Goal: Task Accomplishment & Management: Use online tool/utility

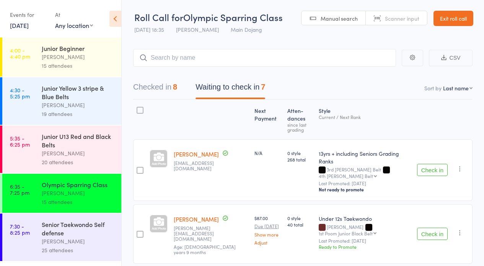
click at [64, 257] on div "Senior Taekwondo Self defense Janine Trainor 25 attendees" at bounding box center [82, 236] width 80 height 47
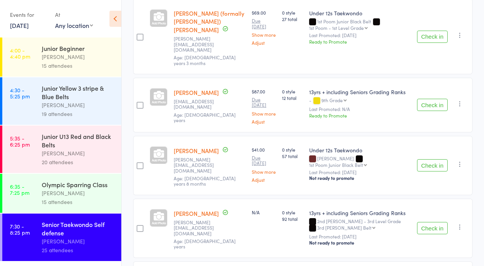
scroll to position [1330, 0]
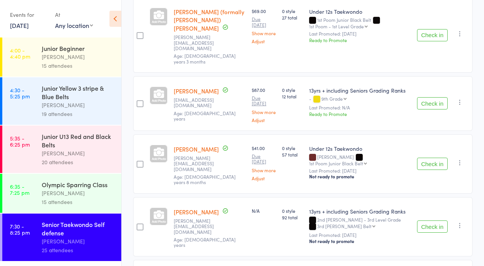
click at [427, 109] on button "Check in" at bounding box center [432, 103] width 31 height 12
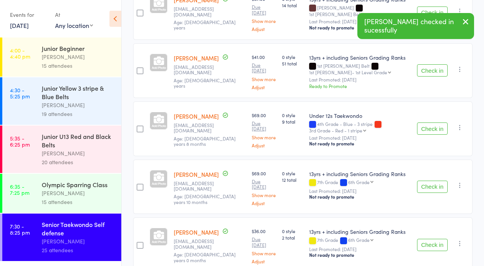
scroll to position [0, 0]
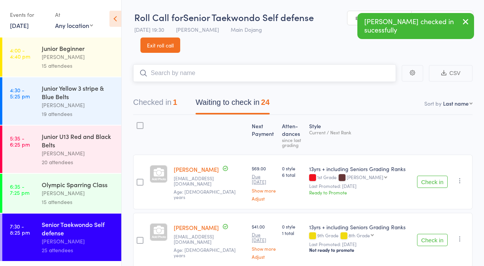
click at [213, 70] on input "search" at bounding box center [264, 73] width 263 height 18
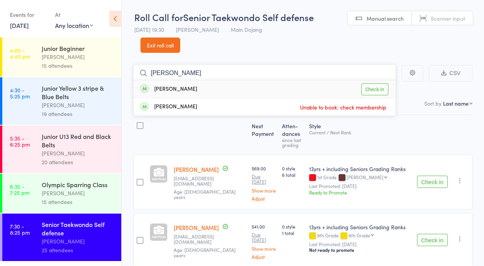
type input "letesha"
click at [384, 88] on link "Check in" at bounding box center [374, 89] width 27 height 12
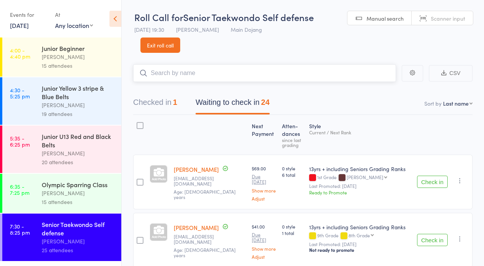
click at [263, 70] on input "search" at bounding box center [264, 73] width 263 height 18
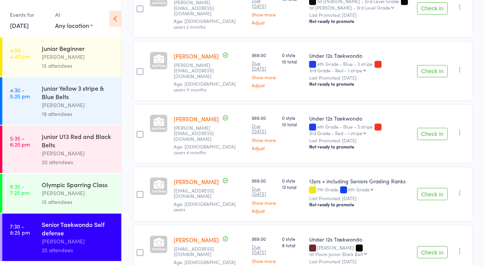
scroll to position [946, 0]
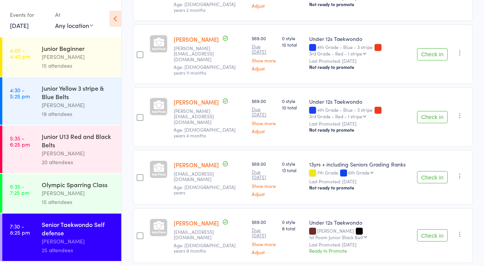
click at [430, 183] on button "Check in" at bounding box center [432, 177] width 31 height 12
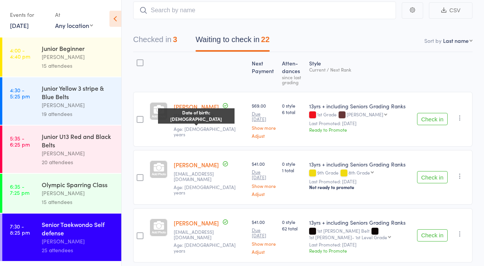
scroll to position [0, 0]
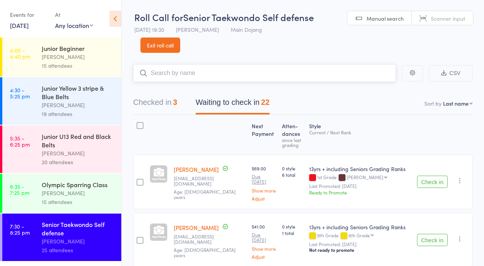
click at [202, 65] on input "search" at bounding box center [264, 73] width 263 height 18
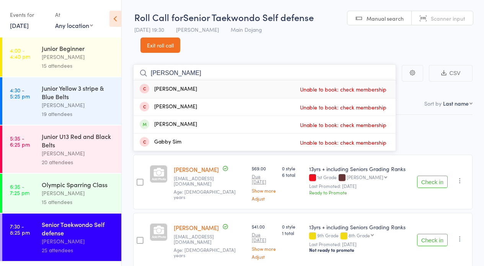
drag, startPoint x: 130, startPoint y: 71, endPoint x: 93, endPoint y: 76, distance: 37.4
click at [93, 71] on div "Roll Call for Senior Taekwondo Self defense 13 Aug 19:30 Janine Trainor Main Do…" at bounding box center [242, 133] width 484 height 266
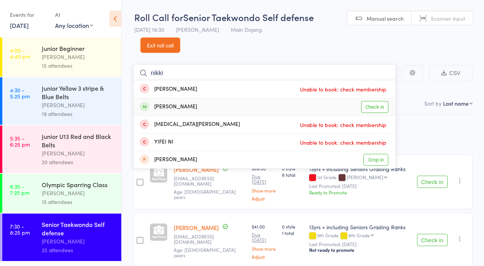
type input "nikki"
click at [370, 107] on link "Check in" at bounding box center [374, 107] width 27 height 12
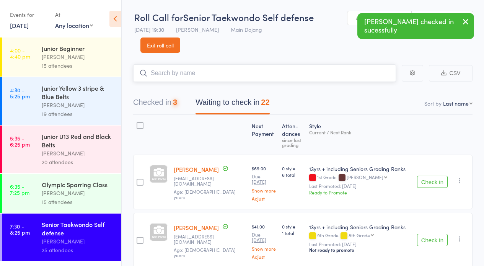
click at [204, 79] on input "search" at bounding box center [264, 73] width 263 height 18
type input "letesha"
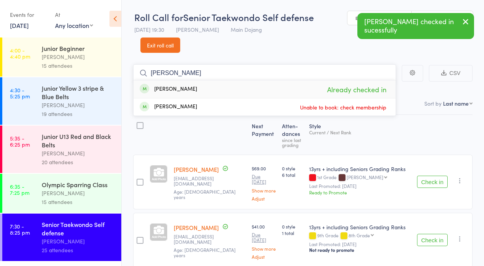
drag, startPoint x: 185, startPoint y: 75, endPoint x: 97, endPoint y: 119, distance: 98.3
click at [113, 75] on div "Roll Call for Senior Taekwondo Self defense 13 Aug 19:30 Janine Trainor Main Do…" at bounding box center [242, 133] width 484 height 266
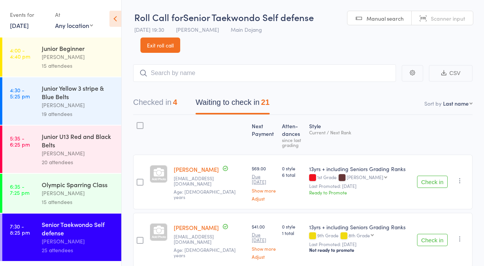
click at [96, 195] on div "[PERSON_NAME]" at bounding box center [78, 192] width 73 height 9
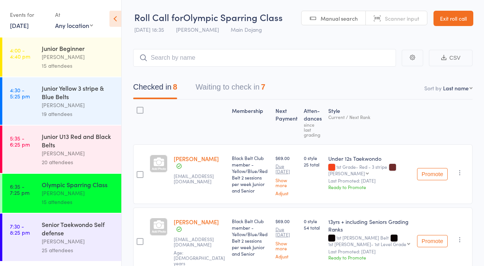
click at [54, 229] on div "Senior Taekwondo Self defense" at bounding box center [78, 228] width 73 height 17
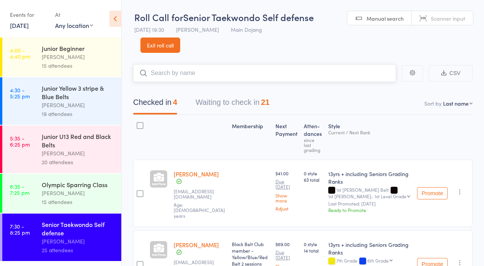
click at [231, 107] on button "Waiting to check in 21" at bounding box center [232, 104] width 74 height 20
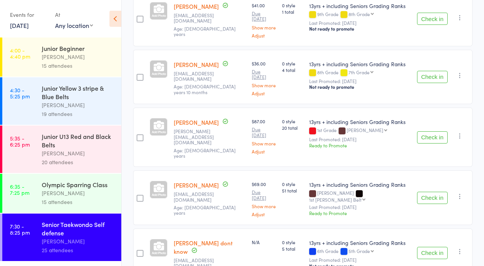
scroll to position [211, 0]
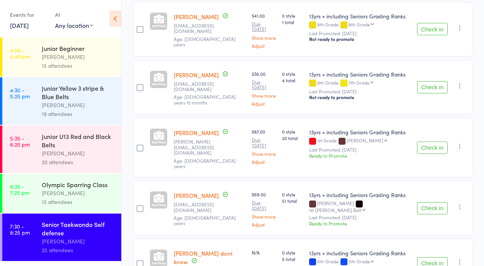
click at [441, 93] on button "Check in" at bounding box center [432, 87] width 31 height 12
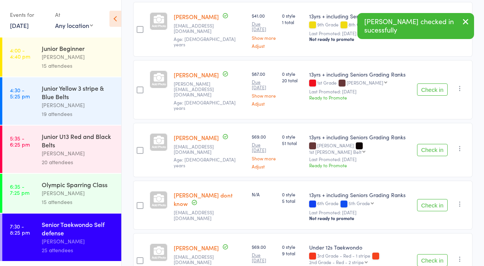
click at [431, 151] on button "Check in" at bounding box center [432, 150] width 31 height 12
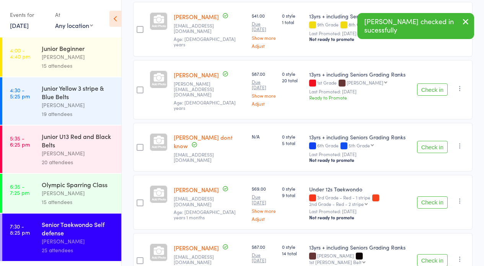
click at [431, 151] on button "Check in" at bounding box center [432, 147] width 31 height 12
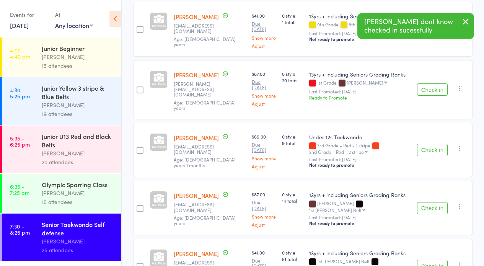
click at [425, 154] on button "Check in" at bounding box center [432, 150] width 31 height 12
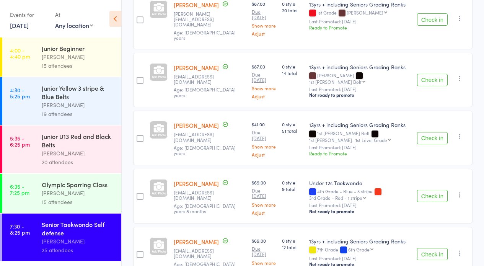
scroll to position [282, 0]
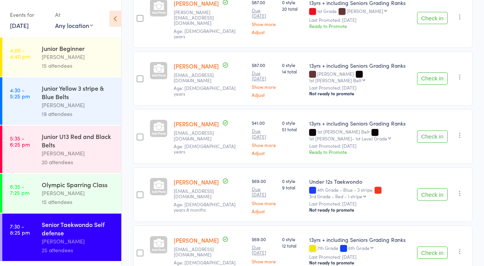
click at [440, 200] on button "Check in" at bounding box center [432, 194] width 31 height 12
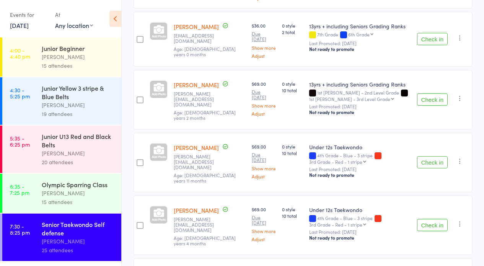
scroll to position [499, 0]
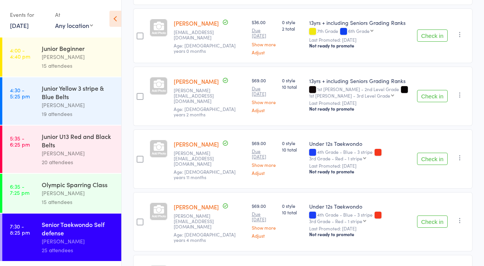
click at [441, 165] on button "Check in" at bounding box center [432, 159] width 31 height 12
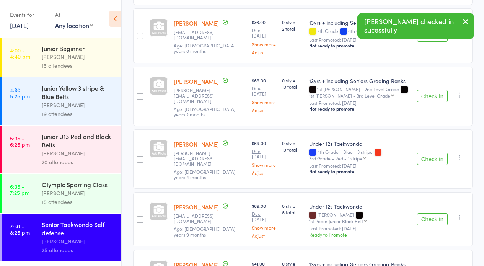
click at [442, 165] on button "Check in" at bounding box center [432, 159] width 31 height 12
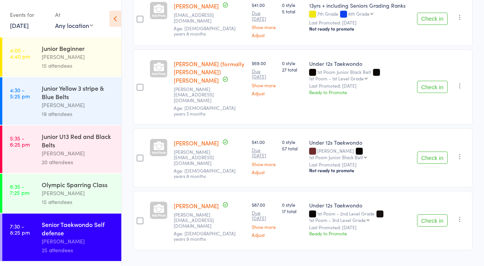
scroll to position [760, 0]
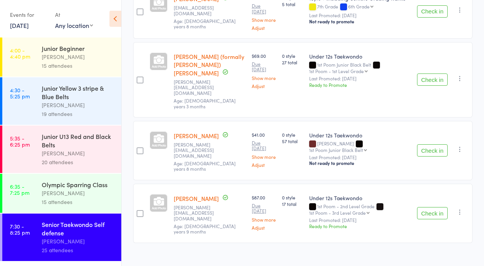
click at [427, 148] on button "Check in" at bounding box center [432, 150] width 31 height 12
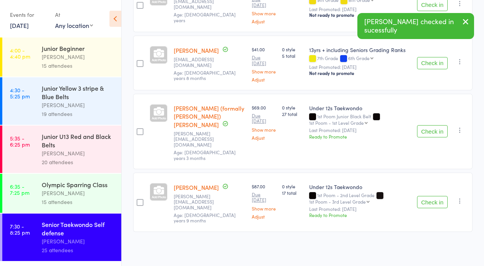
scroll to position [702, 0]
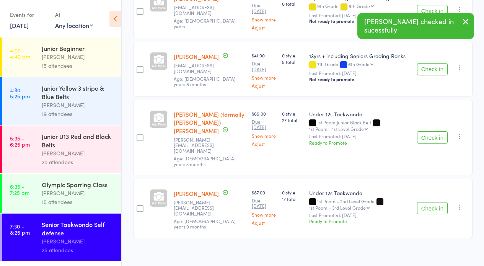
click at [427, 143] on button "Check in" at bounding box center [432, 137] width 31 height 12
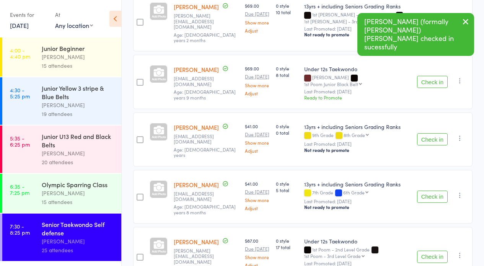
click at [437, 250] on button "Check in" at bounding box center [432, 256] width 31 height 12
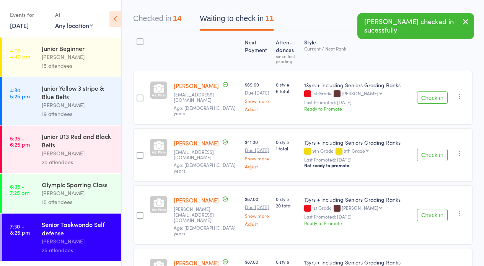
scroll to position [0, 0]
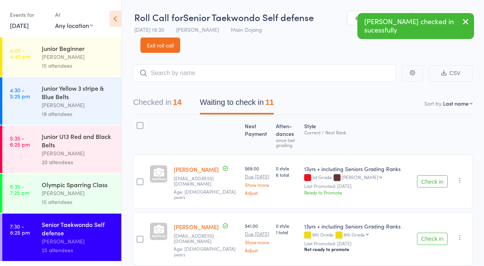
click at [176, 102] on div "14" at bounding box center [177, 102] width 8 height 8
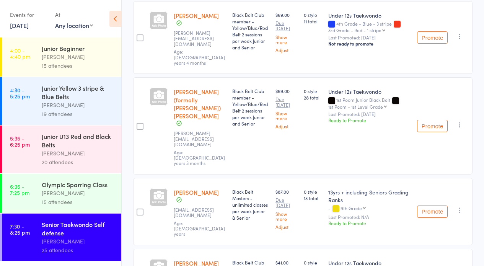
scroll to position [715, 0]
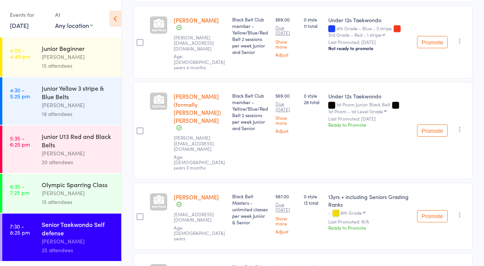
click at [461, 125] on icon "button" at bounding box center [460, 129] width 8 height 8
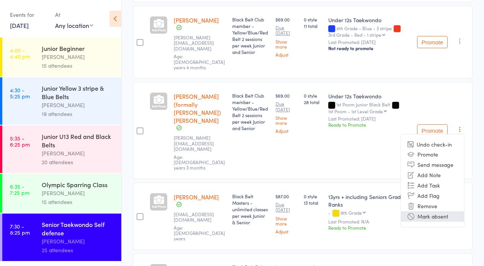
click at [437, 211] on li "Mark absent" at bounding box center [432, 216] width 63 height 10
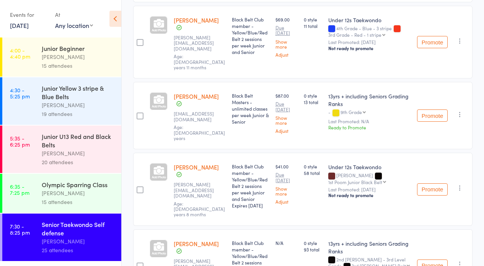
drag, startPoint x: 483, startPoint y: 186, endPoint x: 489, endPoint y: 90, distance: 96.1
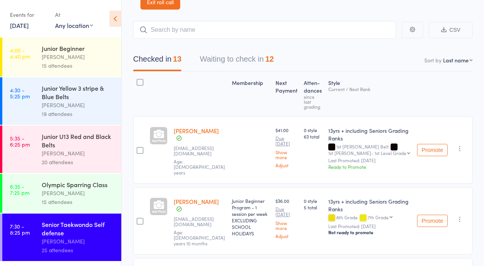
scroll to position [36, 0]
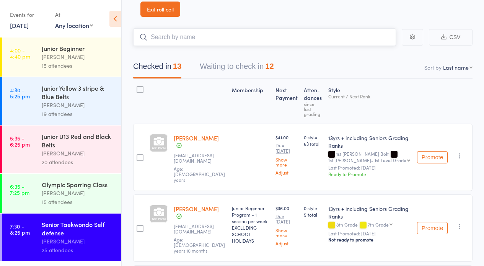
click at [170, 44] on input "search" at bounding box center [264, 37] width 263 height 18
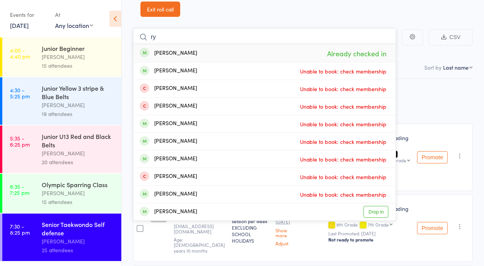
type input "r"
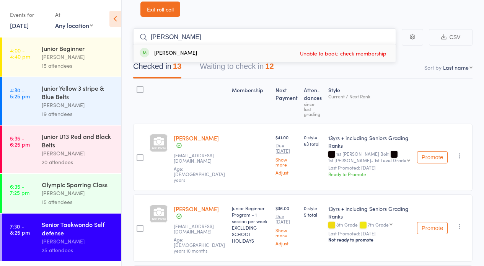
type input "kapalua"
drag, startPoint x: 149, startPoint y: 0, endPoint x: 163, endPoint y: 13, distance: 18.1
click at [163, 13] on link "Exit roll call" at bounding box center [160, 9] width 40 height 15
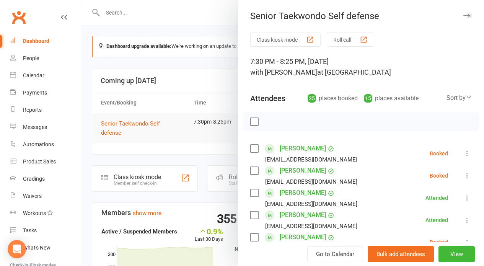
scroll to position [605, 0]
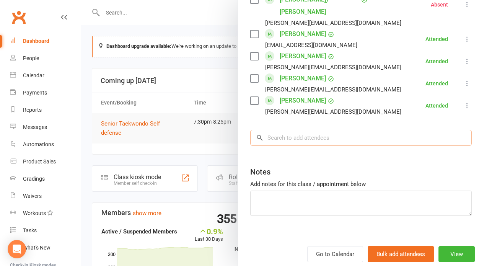
click at [349, 130] on input "search" at bounding box center [360, 138] width 221 height 16
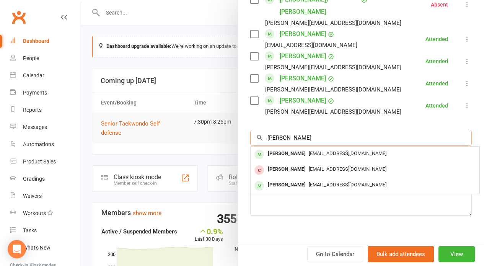
type input "kapalua"
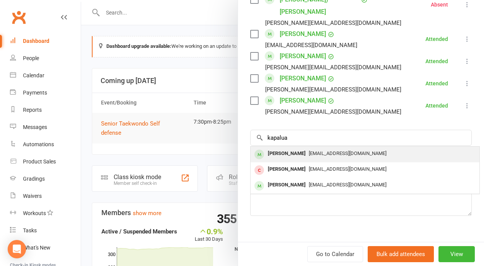
drag, startPoint x: 345, startPoint y: 132, endPoint x: 311, endPoint y: 141, distance: 34.9
click at [308, 148] on div "[PERSON_NAME]" at bounding box center [287, 153] width 44 height 11
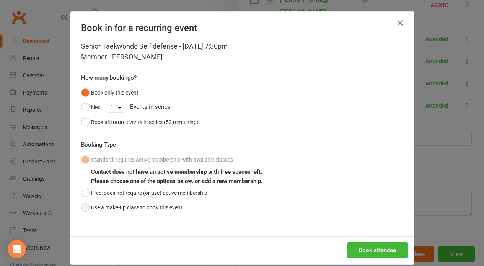
click at [168, 211] on button "Use a make-up class to book this event" at bounding box center [131, 207] width 101 height 15
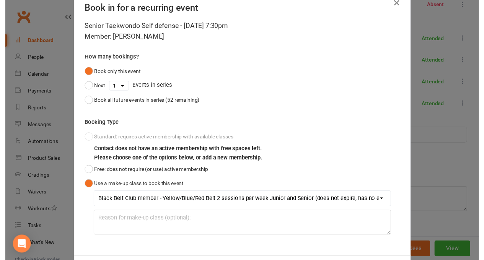
scroll to position [55, 0]
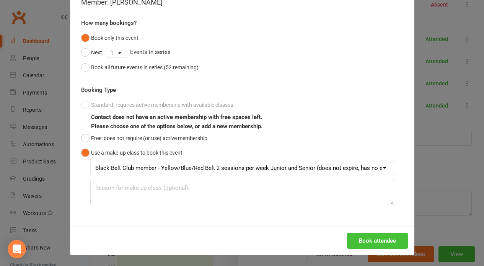
click at [372, 241] on button "Book attendee" at bounding box center [377, 240] width 61 height 16
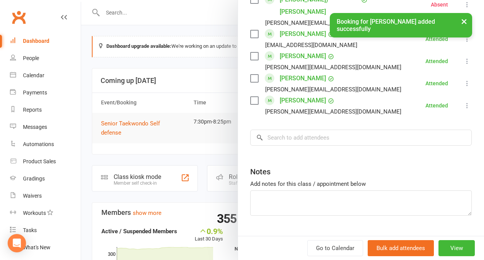
click at [362, 117] on li "Tom Stevens matt@premierstrategy.com.au Attended More info Remove Mark absent U…" at bounding box center [360, 105] width 221 height 22
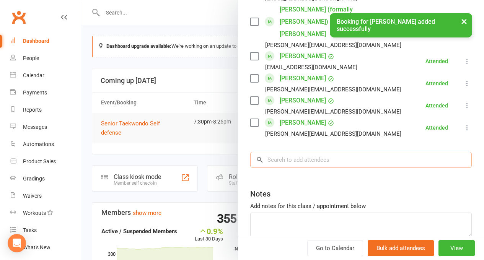
click at [359, 152] on input "search" at bounding box center [360, 160] width 221 height 16
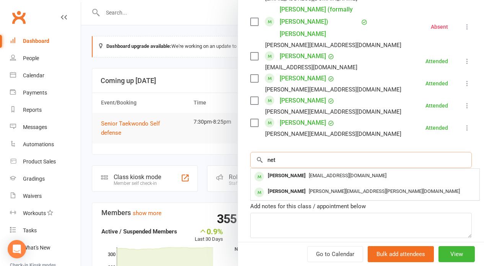
type input "net"
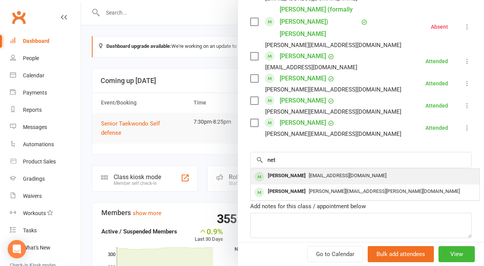
drag, startPoint x: 359, startPoint y: 146, endPoint x: 344, endPoint y: 165, distance: 24.2
click at [344, 172] on span "[EMAIL_ADDRESS][DOMAIN_NAME]" at bounding box center [347, 175] width 78 height 6
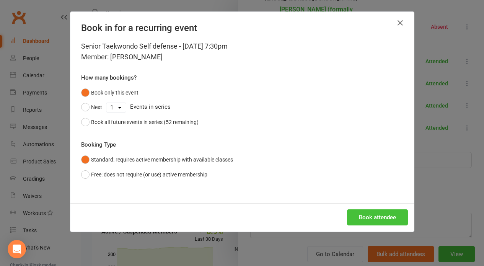
click at [374, 217] on button "Book attendee" at bounding box center [377, 217] width 61 height 16
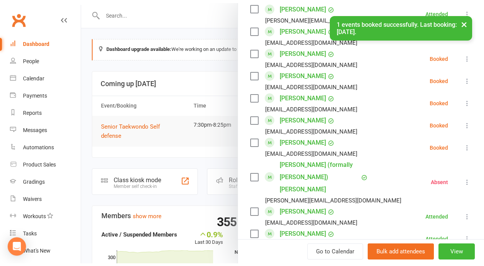
scroll to position [458, 0]
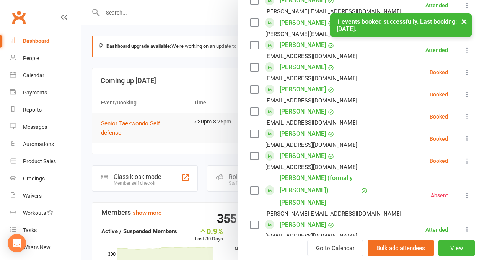
click at [463, 68] on icon at bounding box center [467, 72] width 8 height 8
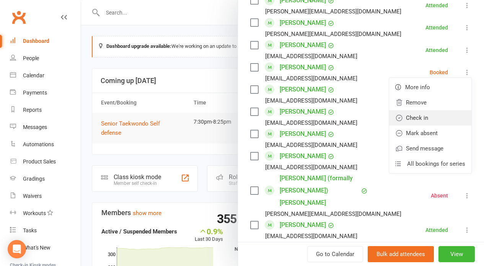
click at [439, 112] on link "Check in" at bounding box center [430, 117] width 82 height 15
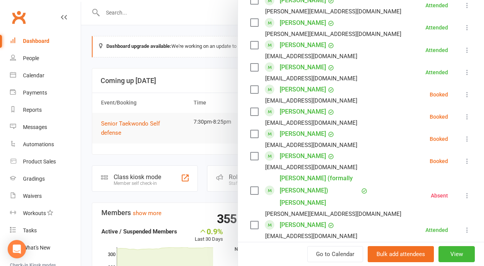
click at [462, 90] on button at bounding box center [466, 94] width 9 height 9
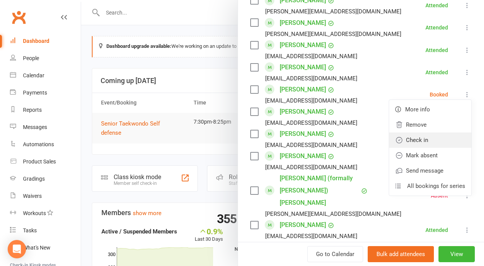
click at [425, 140] on link "Check in" at bounding box center [430, 139] width 82 height 15
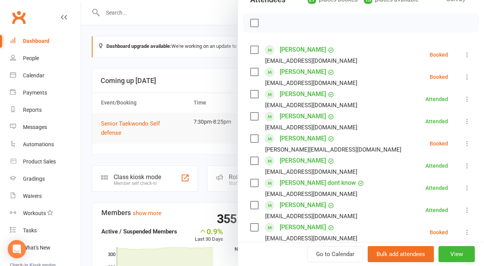
scroll to position [0, 0]
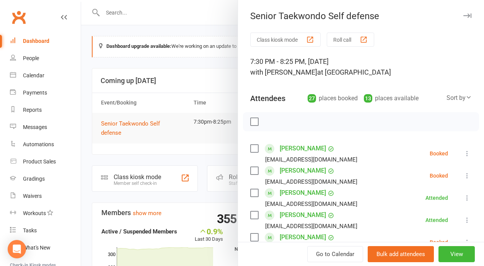
click at [336, 38] on button "Roll call" at bounding box center [349, 39] width 47 height 14
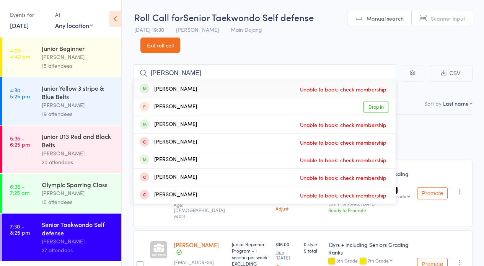
type input "lisa"
click at [163, 40] on link "Exit roll call" at bounding box center [160, 44] width 40 height 15
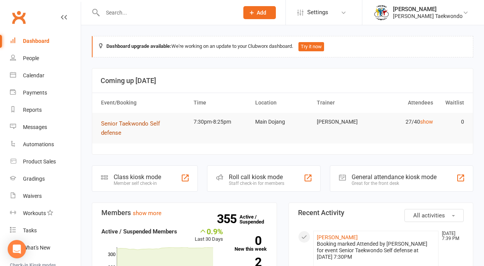
click at [138, 121] on span "Senior Taekwondo Self defense" at bounding box center [130, 128] width 59 height 16
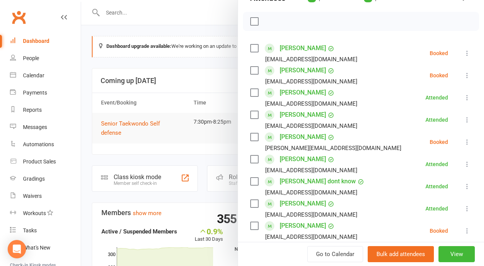
scroll to position [649, 0]
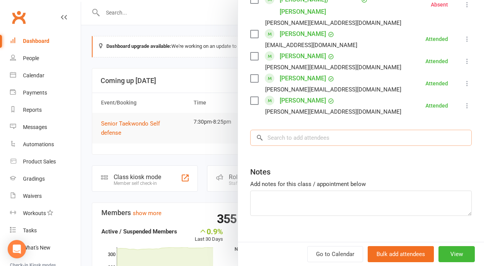
click at [315, 130] on input "search" at bounding box center [360, 138] width 221 height 16
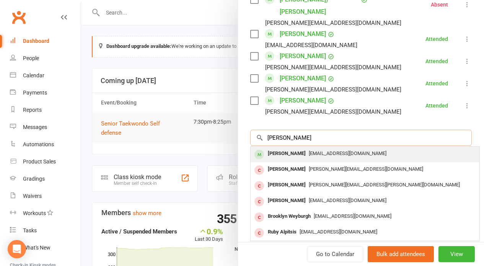
type input "lisa"
click at [301, 148] on div "lisamransome@gmail.com" at bounding box center [364, 153] width 222 height 11
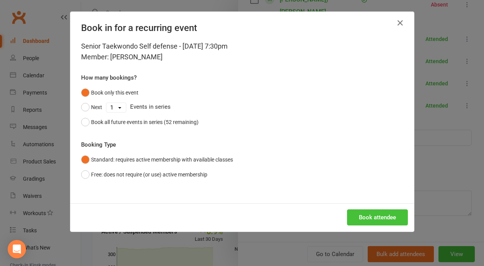
click at [352, 210] on button "Book attendee" at bounding box center [377, 217] width 61 height 16
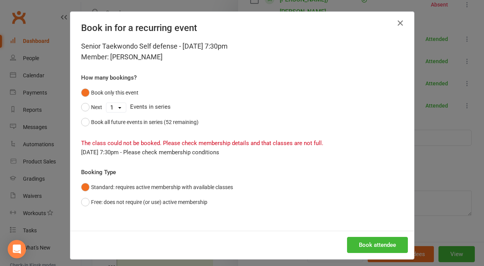
click at [403, 24] on button "button" at bounding box center [400, 23] width 12 height 12
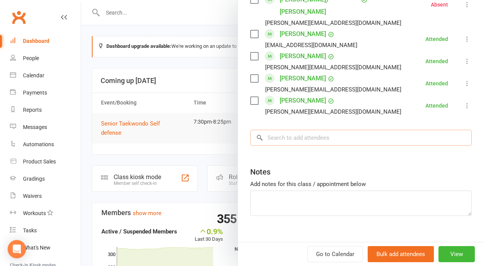
click at [357, 133] on input "search" at bounding box center [360, 138] width 221 height 16
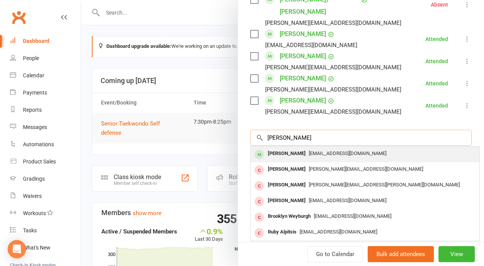
type input "lisa"
click at [326, 150] on span "[EMAIL_ADDRESS][DOMAIN_NAME]" at bounding box center [347, 153] width 78 height 6
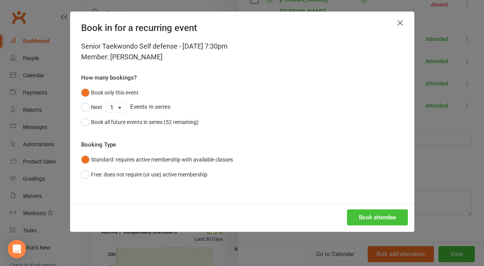
click at [370, 211] on button "Book attendee" at bounding box center [377, 217] width 61 height 16
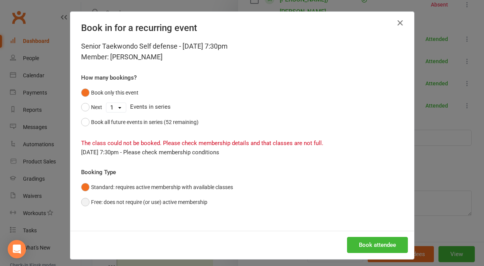
click at [101, 200] on button "Free: does not require (or use) active membership" at bounding box center [144, 202] width 126 height 15
click at [367, 239] on button "Book attendee" at bounding box center [377, 245] width 61 height 16
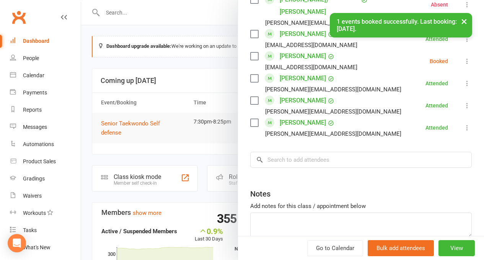
click at [463, 57] on icon at bounding box center [467, 61] width 8 height 8
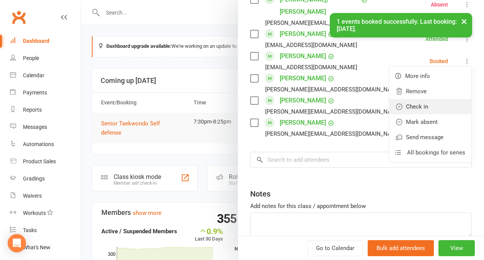
click at [418, 99] on link "Check in" at bounding box center [430, 106] width 82 height 15
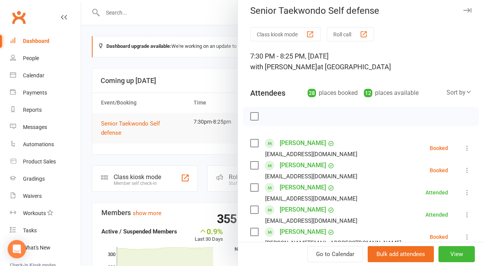
scroll to position [0, 0]
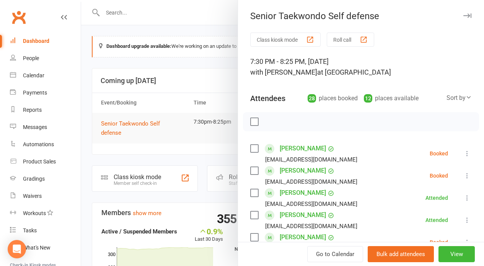
click at [328, 37] on button "Roll call" at bounding box center [349, 39] width 47 height 14
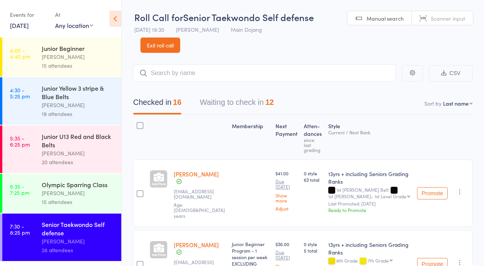
click at [245, 74] on input "search" at bounding box center [264, 73] width 263 height 18
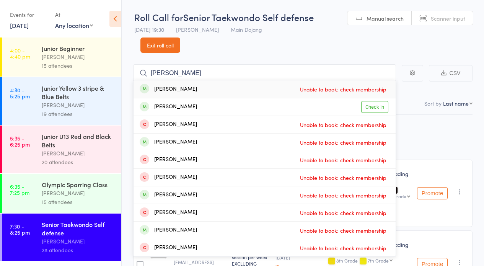
type input "[PERSON_NAME]"
click at [145, 47] on link "Exit roll call" at bounding box center [160, 44] width 40 height 15
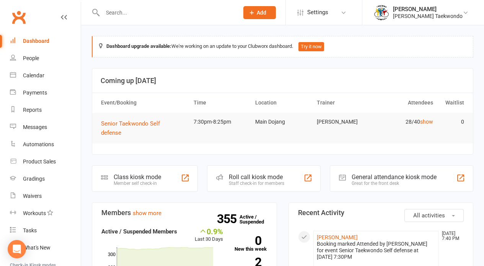
click at [156, 128] on td "Senior Taekwondo Self defense" at bounding box center [143, 128] width 93 height 31
click at [157, 125] on span "Senior Taekwondo Self defense" at bounding box center [130, 128] width 59 height 16
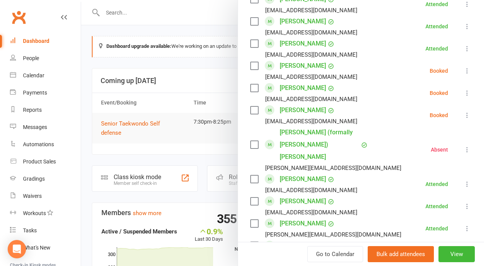
scroll to position [671, 0]
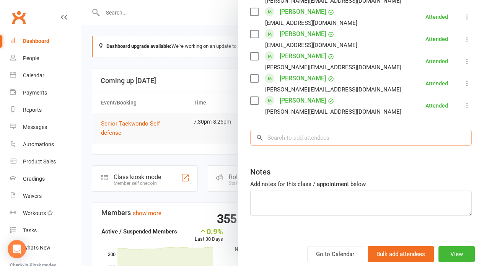
click at [360, 130] on input "search" at bounding box center [360, 138] width 221 height 16
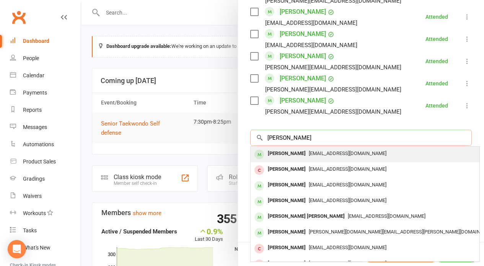
type input "thomas walte"
click at [337, 148] on div "[EMAIL_ADDRESS][DOMAIN_NAME]" at bounding box center [364, 153] width 222 height 11
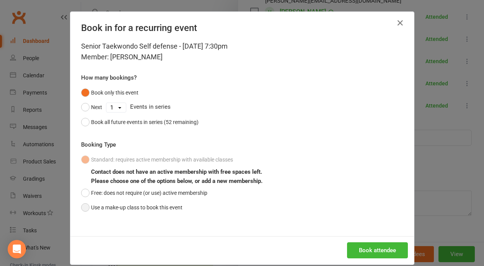
click at [115, 208] on button "Use a make-up class to book this event" at bounding box center [131, 207] width 101 height 15
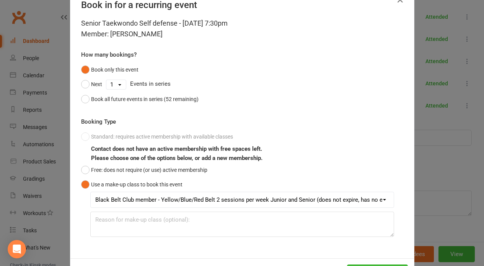
scroll to position [55, 0]
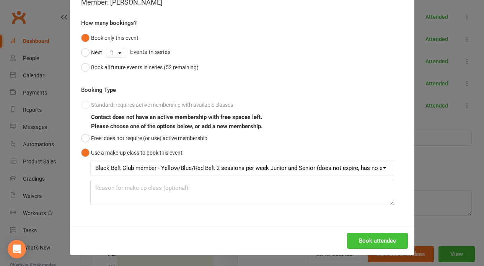
click at [363, 241] on button "Book attendee" at bounding box center [377, 240] width 61 height 16
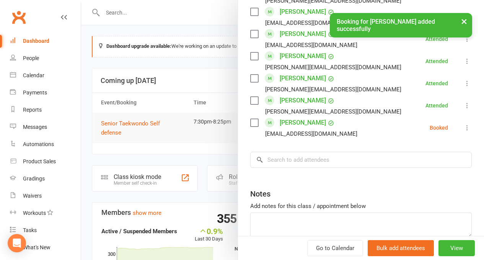
click at [463, 124] on icon at bounding box center [467, 128] width 8 height 8
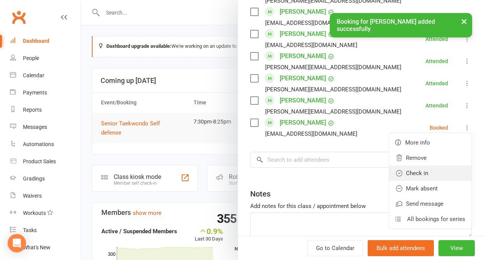
click at [421, 166] on link "Check in" at bounding box center [430, 173] width 82 height 15
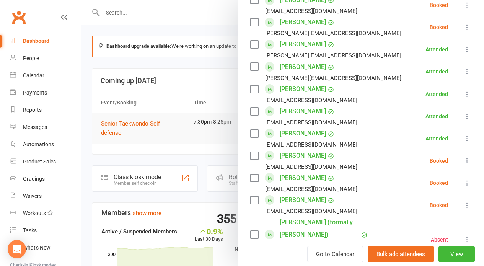
scroll to position [0, 0]
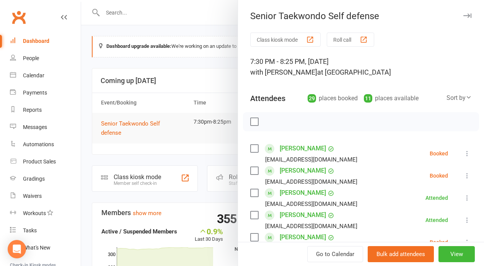
click at [332, 39] on button "Roll call" at bounding box center [349, 39] width 47 height 14
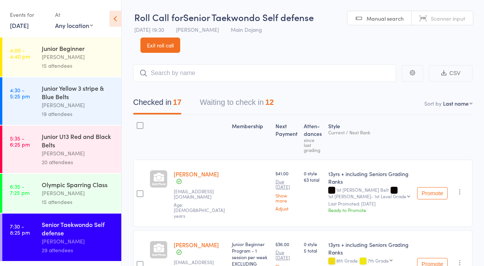
click at [235, 95] on button "Waiting to check in 12" at bounding box center [237, 104] width 74 height 20
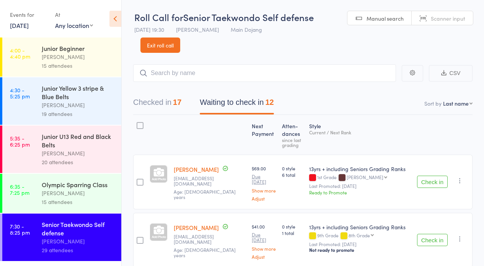
click at [135, 125] on div at bounding box center [139, 134] width 13 height 33
click at [141, 125] on div at bounding box center [139, 125] width 7 height 7
click at [138, 123] on input "checkbox" at bounding box center [138, 123] width 0 height 0
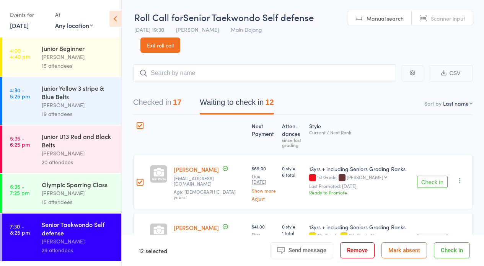
click at [402, 254] on button "Mark absent" at bounding box center [403, 250] width 45 height 16
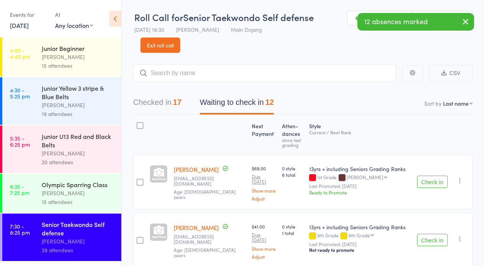
click at [159, 51] on link "Exit roll call" at bounding box center [160, 44] width 40 height 15
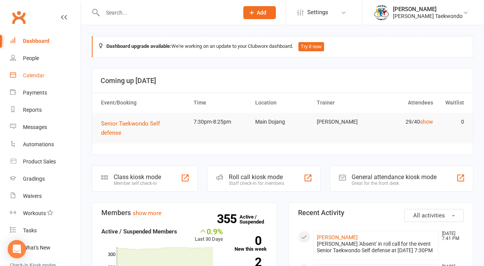
click at [44, 80] on link "Calendar" at bounding box center [45, 75] width 71 height 17
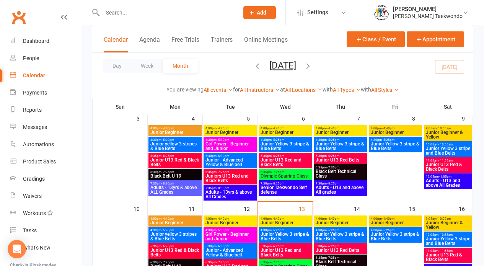
scroll to position [142, 0]
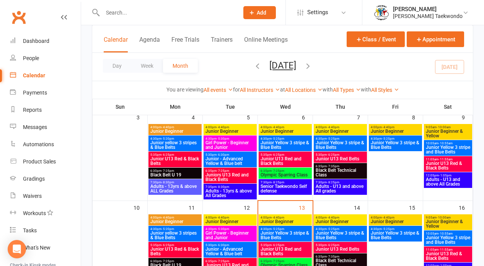
click at [278, 187] on span "Senior Taekwondo Self defense" at bounding box center [285, 188] width 50 height 9
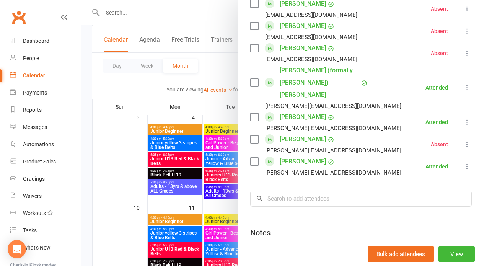
scroll to position [569, 0]
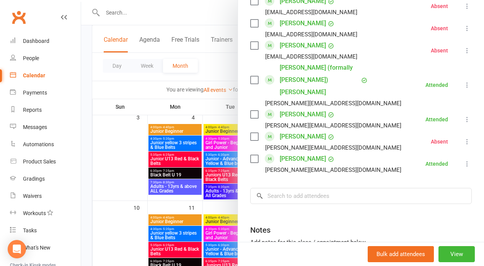
click at [203, 188] on div at bounding box center [282, 133] width 403 height 266
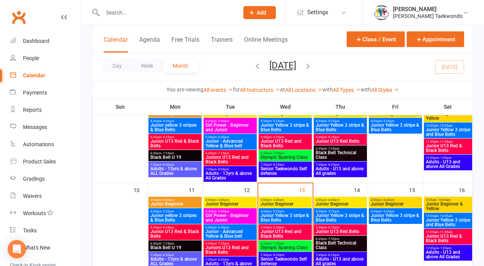
scroll to position [203, 0]
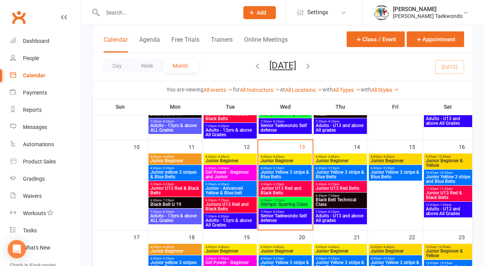
click at [284, 215] on span "Senior Taekwondo Self defense" at bounding box center [285, 217] width 50 height 9
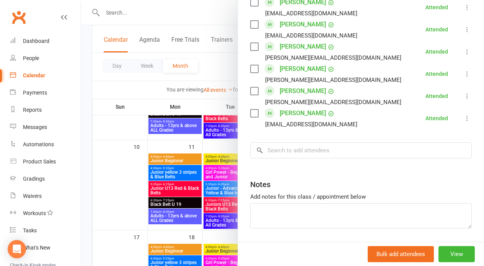
scroll to position [682, 0]
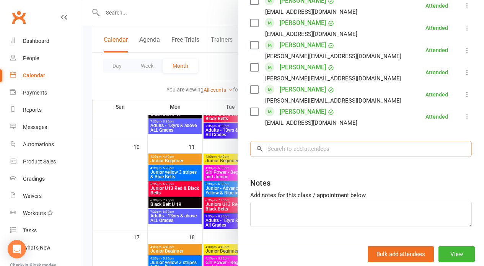
click at [342, 142] on input "search" at bounding box center [360, 149] width 221 height 16
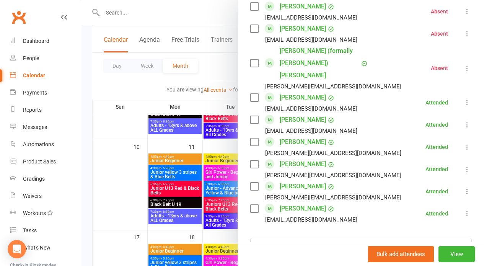
scroll to position [518, 0]
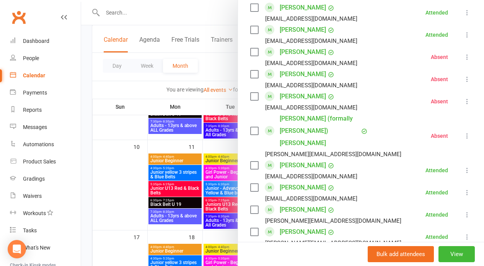
click at [435, 111] on li "Alice McIntosh alimcintosh28@gmail.com Absent More info Remove Check in Reset a…" at bounding box center [360, 101] width 221 height 22
click at [463, 132] on icon at bounding box center [467, 136] width 8 height 8
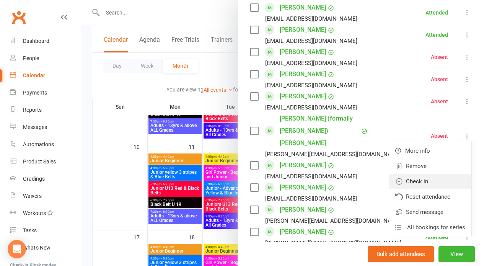
click at [404, 174] on link "Check in" at bounding box center [430, 181] width 82 height 15
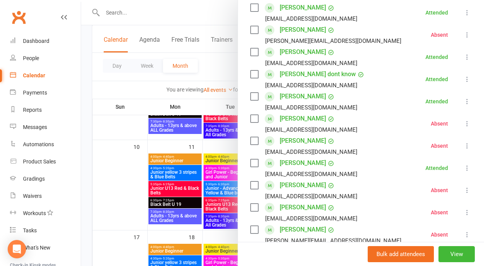
scroll to position [0, 0]
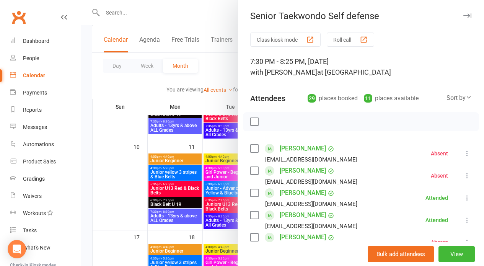
click at [347, 39] on button "Roll call" at bounding box center [349, 39] width 47 height 14
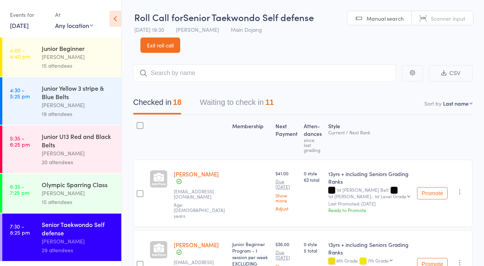
click at [148, 41] on link "Exit roll call" at bounding box center [160, 44] width 40 height 15
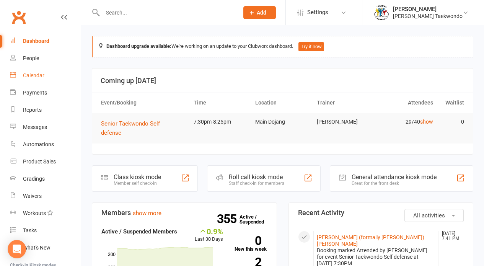
click at [36, 75] on div "Calendar" at bounding box center [33, 75] width 21 height 6
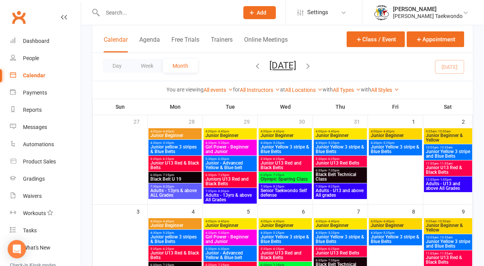
scroll to position [89, 0]
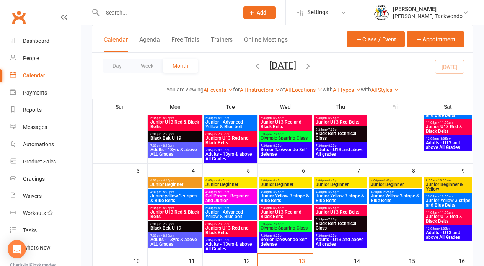
click at [349, 238] on span "Adults - U13 and above All grades" at bounding box center [340, 241] width 50 height 9
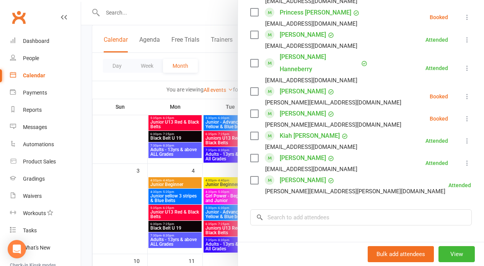
scroll to position [475, 0]
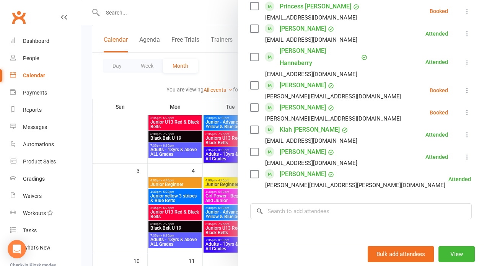
click at [141, 191] on div at bounding box center [282, 133] width 403 height 266
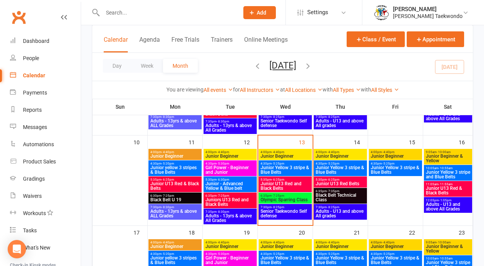
scroll to position [209, 0]
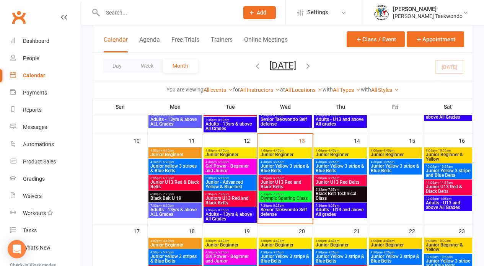
click at [280, 214] on span "Senior Taekwondo Self defense" at bounding box center [285, 211] width 50 height 9
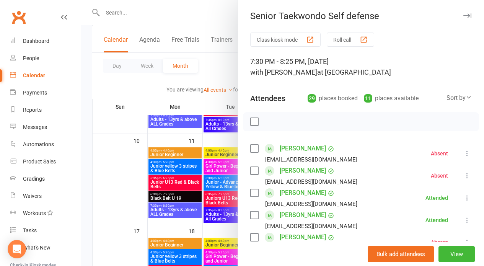
click at [173, 186] on div at bounding box center [282, 133] width 403 height 266
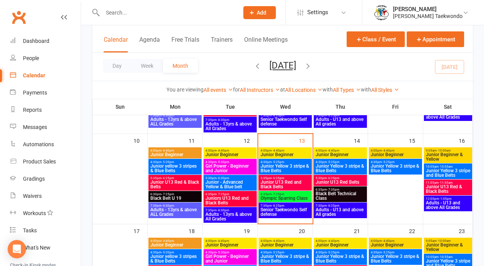
click at [294, 214] on span "Senior Taekwondo Self defense" at bounding box center [285, 211] width 50 height 9
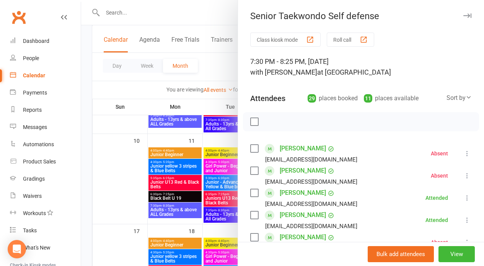
scroll to position [693, 0]
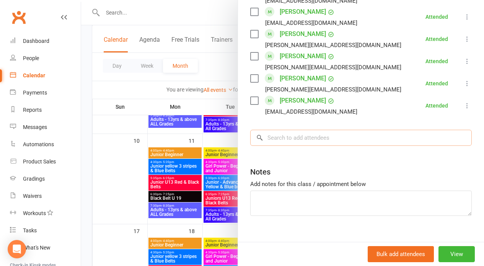
click at [365, 130] on input "search" at bounding box center [360, 138] width 221 height 16
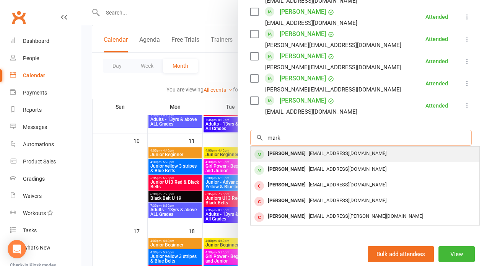
type input "mark"
click at [317, 150] on span "[EMAIL_ADDRESS][DOMAIN_NAME]" at bounding box center [347, 153] width 78 height 6
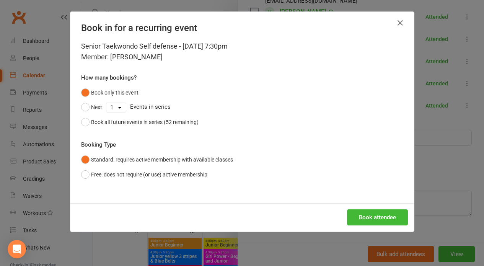
click at [387, 215] on button "Book attendee" at bounding box center [377, 217] width 61 height 16
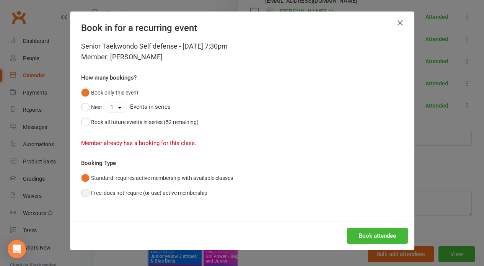
click at [89, 192] on button "Free: does not require (or use) active membership" at bounding box center [144, 192] width 126 height 15
click at [396, 22] on icon "button" at bounding box center [399, 22] width 9 height 9
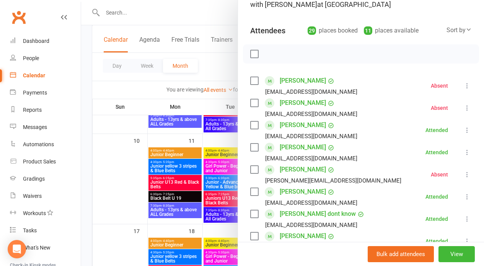
scroll to position [0, 0]
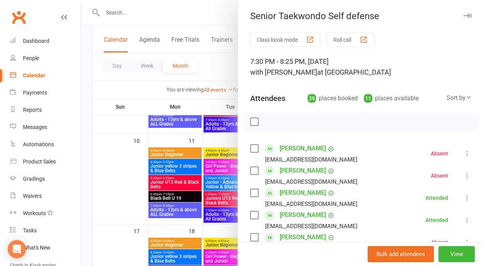
click at [338, 36] on button "Roll call" at bounding box center [349, 39] width 47 height 14
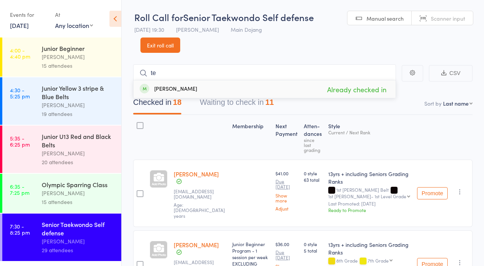
type input "t"
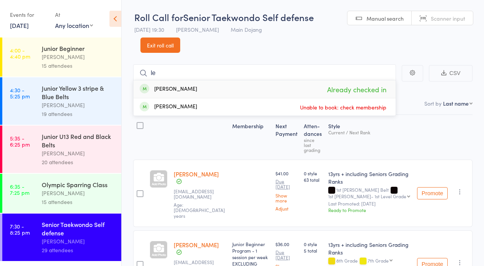
type input "l"
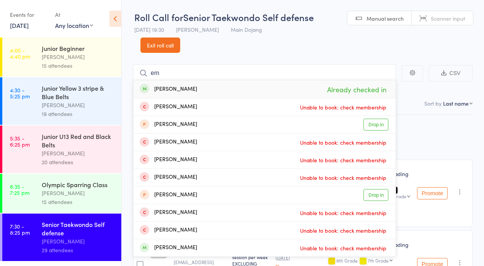
type input "e"
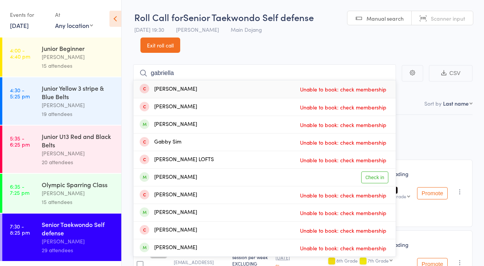
type input "gabriella"
click at [156, 44] on link "Exit roll call" at bounding box center [160, 44] width 40 height 15
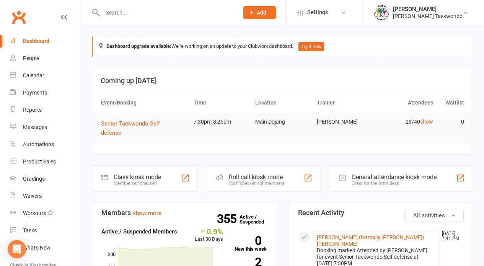
click at [135, 124] on span "Senior Taekwondo Self defense" at bounding box center [130, 128] width 59 height 16
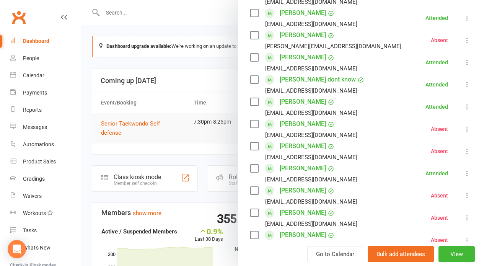
scroll to position [693, 0]
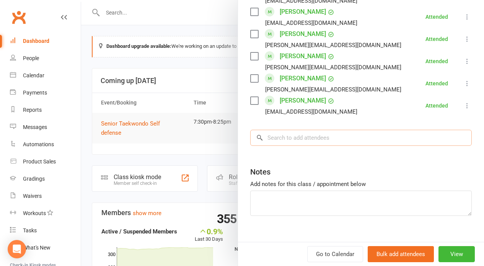
click at [284, 130] on input "search" at bounding box center [360, 138] width 221 height 16
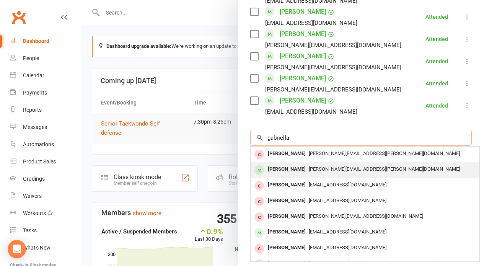
type input "gabriella"
click at [305, 164] on div "[PERSON_NAME]" at bounding box center [287, 169] width 44 height 11
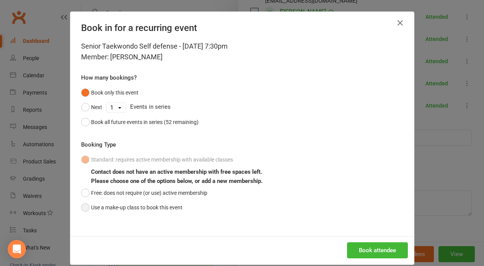
click at [143, 212] on button "Use a make-up class to book this event" at bounding box center [131, 207] width 101 height 15
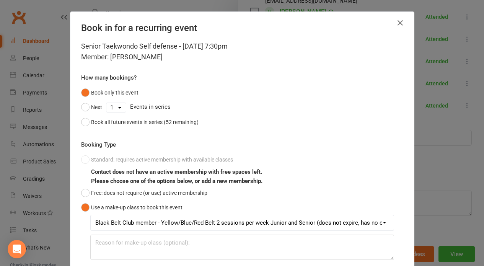
scroll to position [55, 0]
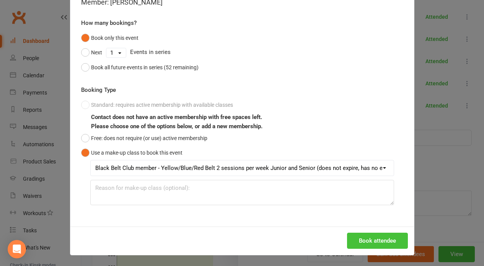
click at [382, 238] on button "Book attendee" at bounding box center [377, 240] width 61 height 16
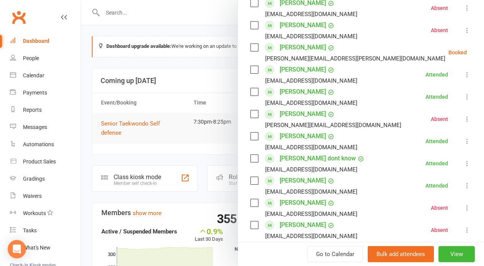
scroll to position [128, 0]
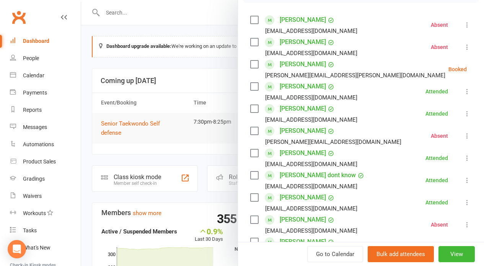
click at [482, 68] on icon at bounding box center [486, 69] width 8 height 8
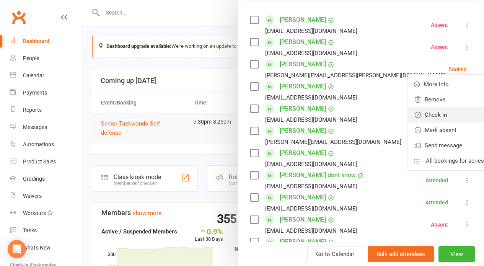
click at [429, 118] on link "Check in" at bounding box center [449, 114] width 82 height 15
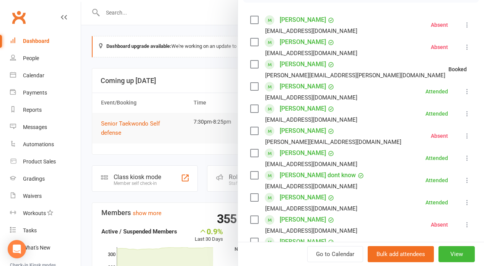
scroll to position [0, 0]
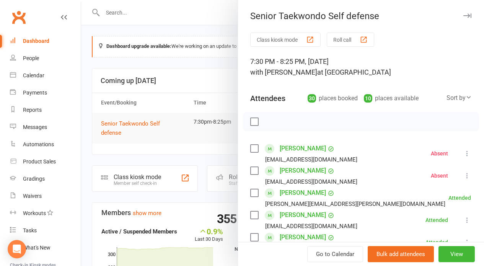
click at [344, 37] on button "Roll call" at bounding box center [349, 39] width 47 height 14
